Goal: Task Accomplishment & Management: Use online tool/utility

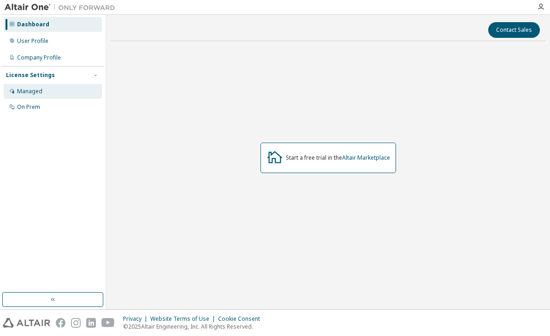
click at [44, 89] on div "Managed" at bounding box center [53, 91] width 98 height 15
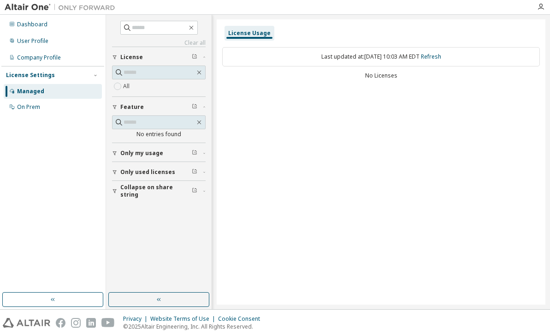
click at [158, 173] on span "Only used licenses" at bounding box center [147, 171] width 55 height 7
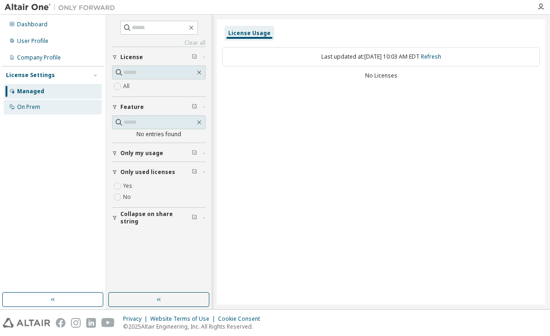
click at [36, 107] on div "On Prem" at bounding box center [28, 106] width 23 height 7
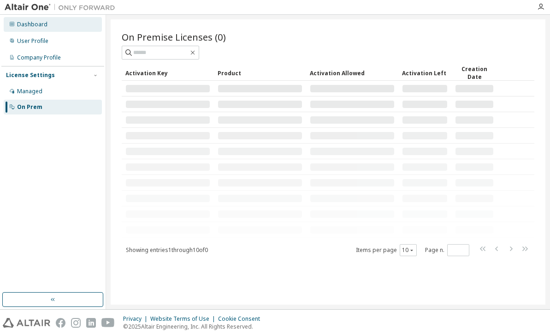
click at [57, 23] on div "Dashboard" at bounding box center [53, 24] width 98 height 15
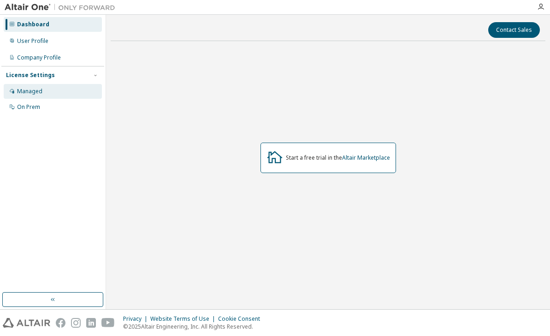
click at [89, 97] on div "Managed" at bounding box center [53, 91] width 98 height 15
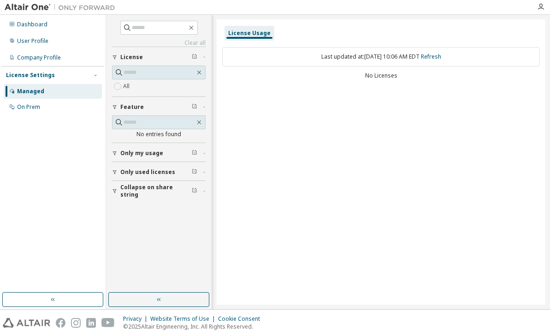
click at [147, 82] on div "All" at bounding box center [159, 86] width 94 height 11
click at [29, 105] on div "On Prem" at bounding box center [28, 106] width 23 height 7
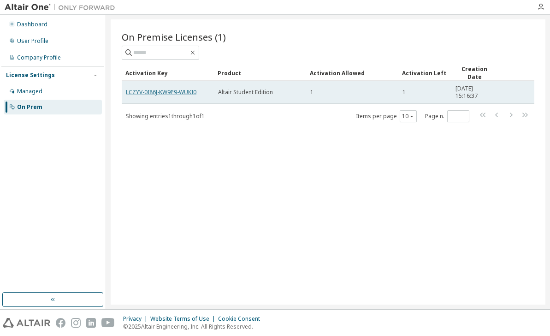
click at [176, 94] on link "LCZYV-0I86J-KW9P9-WUKI0" at bounding box center [161, 92] width 71 height 8
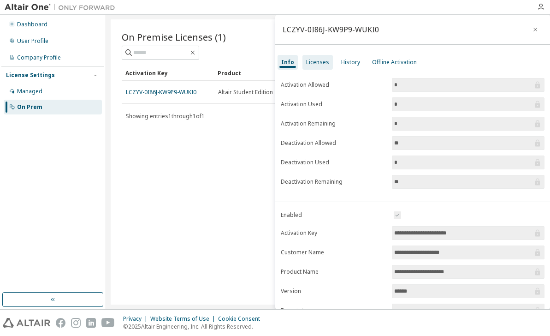
click at [325, 64] on div "Licenses" at bounding box center [317, 62] width 23 height 7
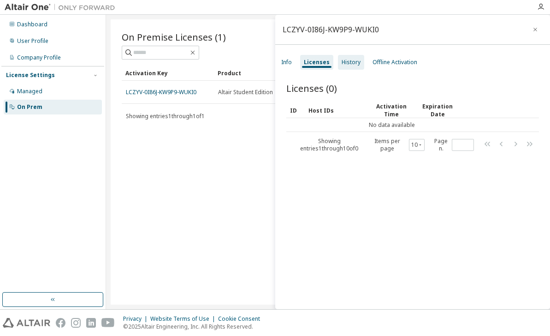
click at [360, 65] on div "History" at bounding box center [351, 62] width 26 height 15
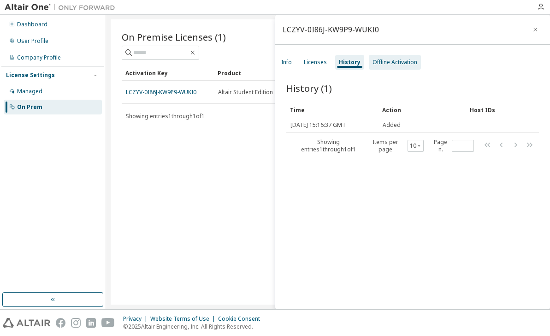
click at [384, 64] on div "Offline Activation" at bounding box center [394, 62] width 45 height 7
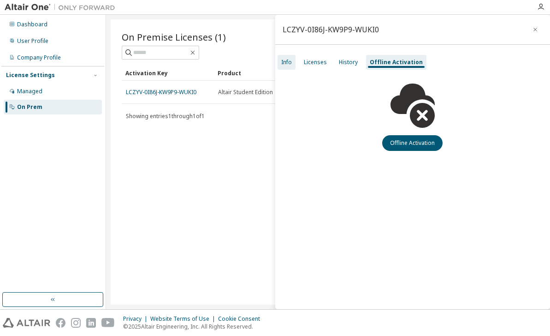
click at [287, 59] on div "Info" at bounding box center [286, 62] width 11 height 7
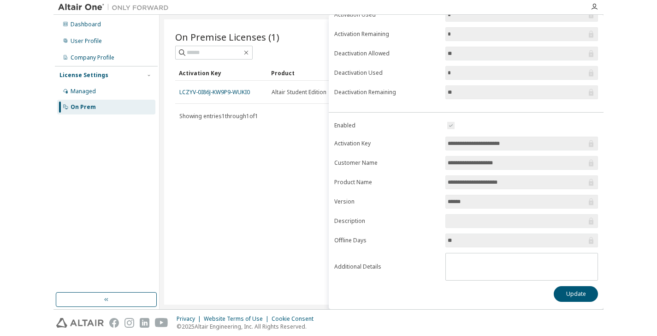
scroll to position [28, 0]
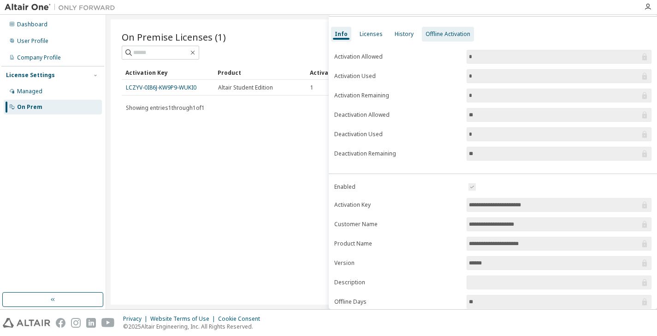
click at [452, 29] on div "Offline Activation" at bounding box center [448, 34] width 52 height 15
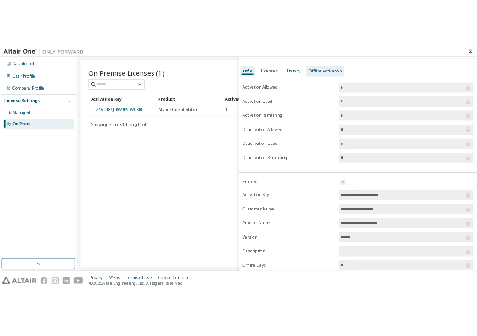
scroll to position [0, 0]
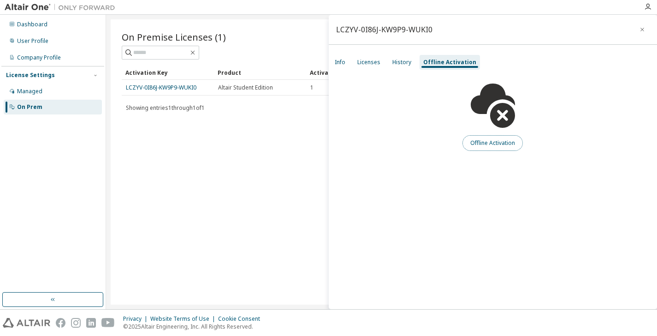
click at [499, 139] on button "Offline Activation" at bounding box center [492, 143] width 60 height 16
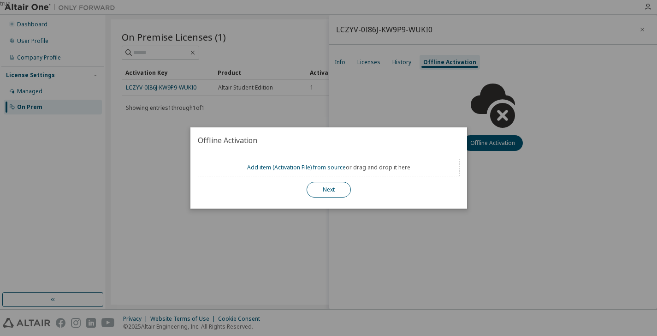
click at [336, 186] on button "Next" at bounding box center [329, 190] width 44 height 16
click at [321, 168] on link "Add item ( Activation File ) from source" at bounding box center [296, 167] width 99 height 8
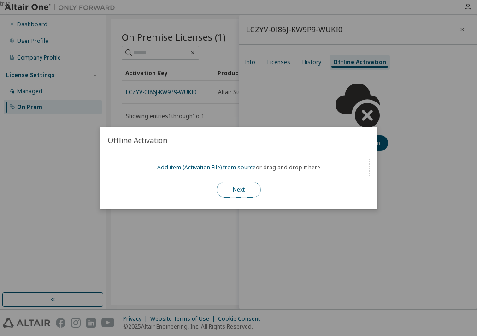
click at [250, 185] on button "Next" at bounding box center [239, 190] width 44 height 16
click at [414, 86] on div "true" at bounding box center [238, 168] width 477 height 336
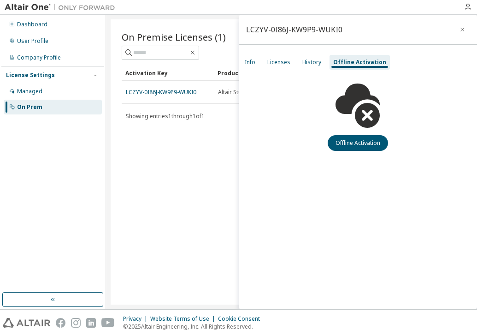
click at [468, 21] on div "LCZYV-0I86J-KW9P9-WUKI0" at bounding box center [358, 30] width 239 height 30
click at [467, 23] on div "LCZYV-0I86J-KW9P9-WUKI0" at bounding box center [358, 30] width 239 height 30
click at [462, 27] on icon "button" at bounding box center [462, 29] width 6 height 7
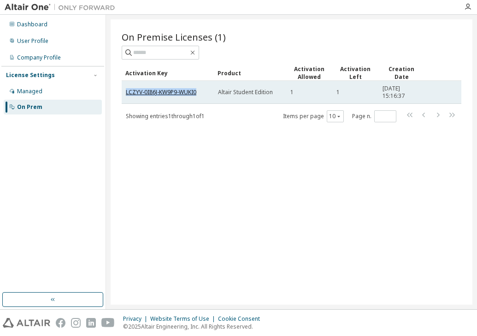
drag, startPoint x: 196, startPoint y: 92, endPoint x: 126, endPoint y: 94, distance: 69.6
click at [126, 94] on div "LCZYV-0I86J-KW9P9-WUKI0" at bounding box center [168, 92] width 84 height 7
copy link "LCZYV-0I86J-KW9P9-WUKI0"
click at [178, 85] on td "LCZYV-0I86J-KW9P9-WUKI0" at bounding box center [168, 92] width 92 height 23
click at [180, 92] on link "LCZYV-0I86J-KW9P9-WUKI0" at bounding box center [161, 92] width 71 height 8
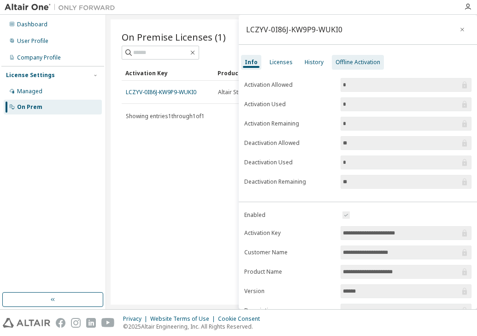
click at [366, 63] on div "Offline Activation" at bounding box center [358, 62] width 45 height 7
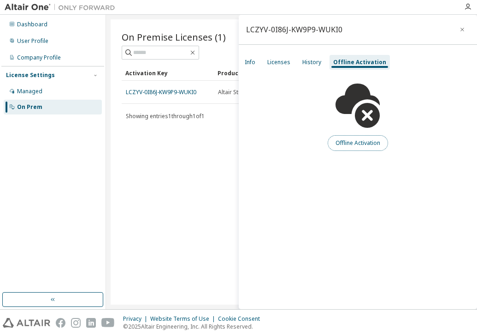
click at [369, 143] on button "Offline Activation" at bounding box center [358, 143] width 60 height 16
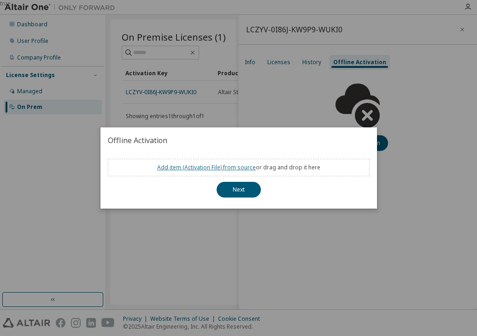
click at [215, 165] on link "Add item ( Activation File ) from source" at bounding box center [206, 167] width 99 height 8
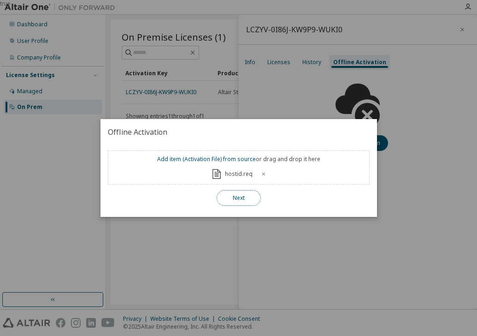
click at [238, 194] on button "Next" at bounding box center [239, 198] width 44 height 16
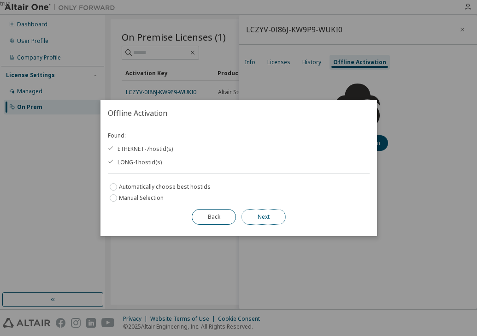
click at [264, 219] on button "Next" at bounding box center [264, 217] width 44 height 16
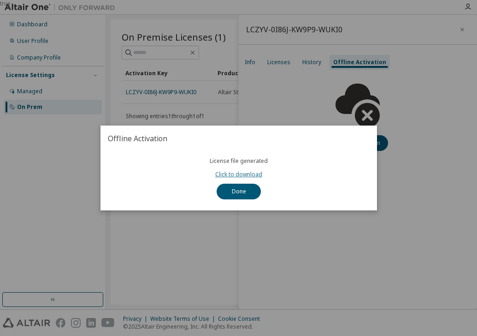
click at [245, 173] on link "Click to download" at bounding box center [238, 174] width 47 height 8
